Goal: Check status

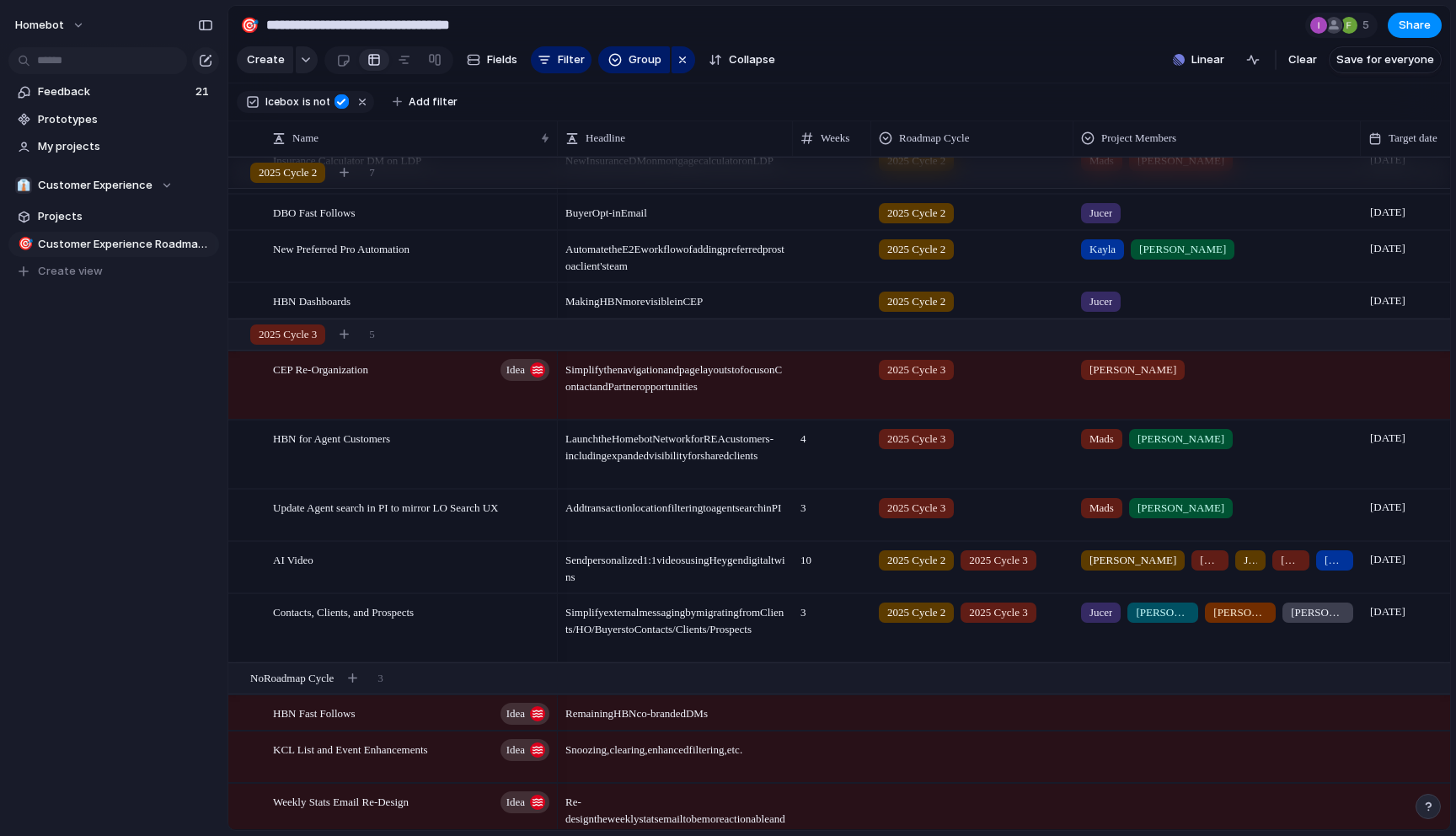
scroll to position [243, 0]
